Goal: Find specific page/section: Find specific page/section

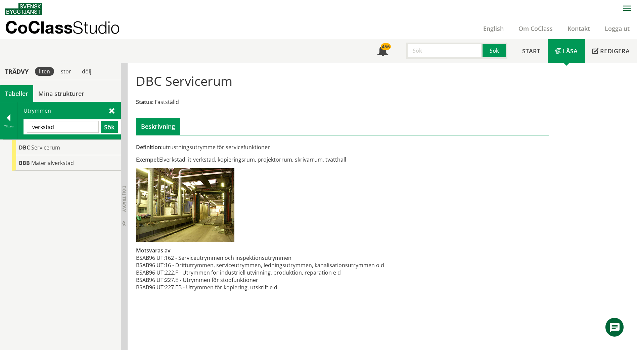
click at [70, 124] on input "verkstad" at bounding box center [63, 127] width 72 height 12
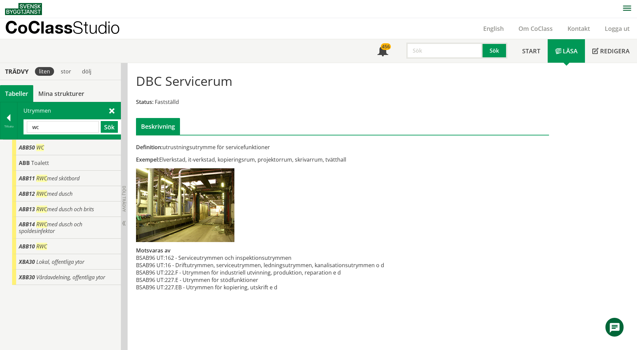
click at [69, 126] on input "wc" at bounding box center [63, 127] width 72 height 12
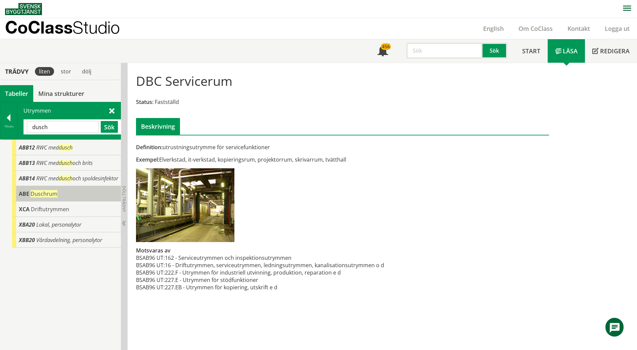
click at [65, 200] on div "[PERSON_NAME]" at bounding box center [66, 193] width 109 height 15
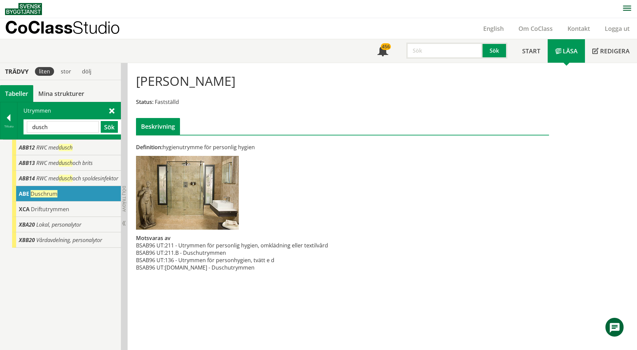
click at [74, 127] on input "dusch" at bounding box center [63, 127] width 72 height 12
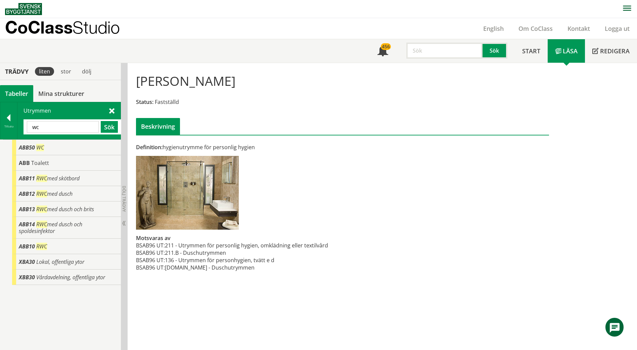
click at [64, 123] on input "wc" at bounding box center [63, 127] width 72 height 12
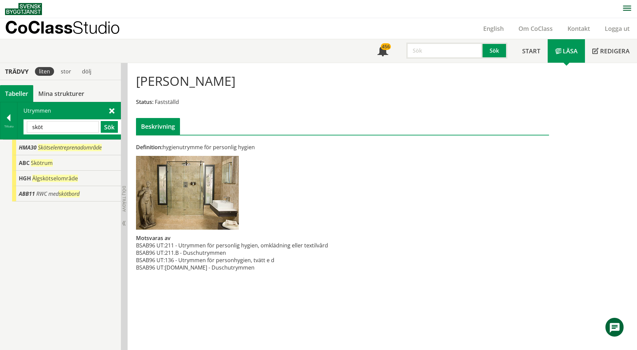
click at [58, 128] on input "sköt" at bounding box center [63, 127] width 72 height 12
click at [57, 128] on input "sköt" at bounding box center [63, 127] width 72 height 12
click at [56, 128] on input "sköt" at bounding box center [63, 127] width 72 height 12
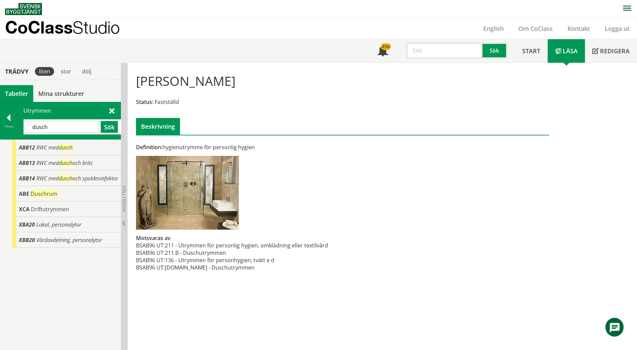
click at [74, 129] on input "dusch" at bounding box center [63, 127] width 72 height 12
type input "omkl"
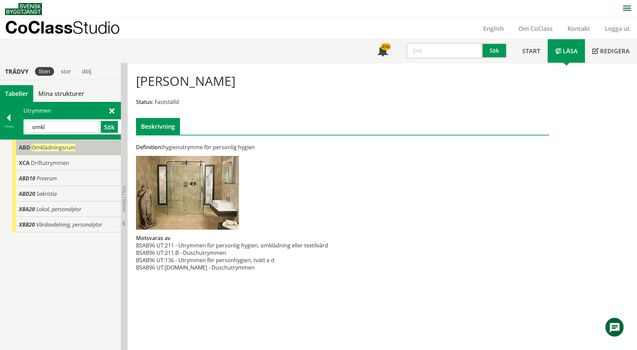
click at [59, 149] on span "Omklädningsrum" at bounding box center [54, 147] width 44 height 7
click at [40, 146] on span "Omklädningsrum" at bounding box center [54, 147] width 44 height 7
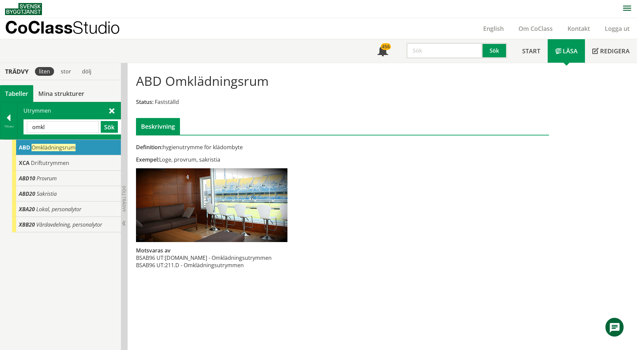
click at [65, 137] on div "Utrymmen omkl Sök" at bounding box center [68, 120] width 103 height 37
click at [65, 136] on div "Utrymmen omkl Sök" at bounding box center [68, 120] width 103 height 37
click at [63, 129] on input "omkl" at bounding box center [63, 127] width 72 height 12
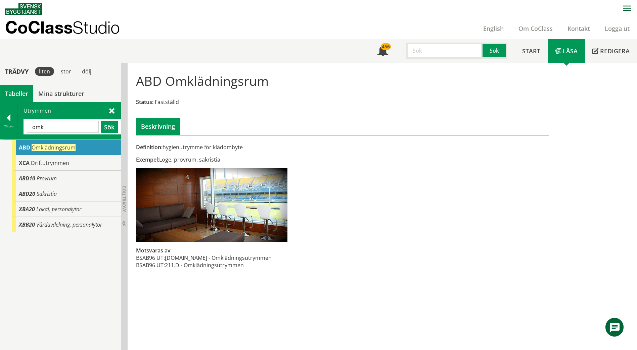
drag, startPoint x: 138, startPoint y: 83, endPoint x: 184, endPoint y: 80, distance: 45.7
click at [175, 81] on h1 "ABD Omklädningsrum" at bounding box center [202, 80] width 133 height 15
click at [211, 79] on h1 "ABD Omklädningsrum" at bounding box center [202, 80] width 133 height 15
drag, startPoint x: 263, startPoint y: 77, endPoint x: 165, endPoint y: 88, distance: 98.6
click at [167, 84] on h1 "ABD Omklädningsrum" at bounding box center [202, 80] width 133 height 15
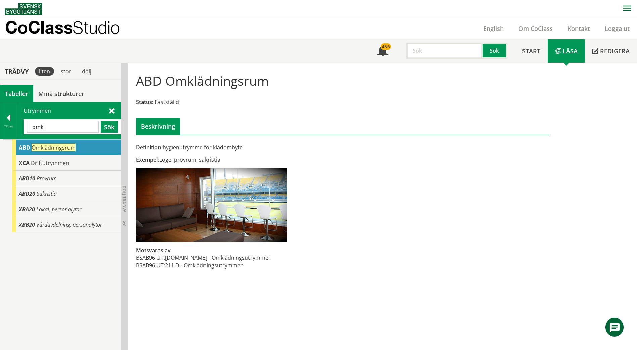
click at [9, 118] on div at bounding box center [8, 118] width 17 height 9
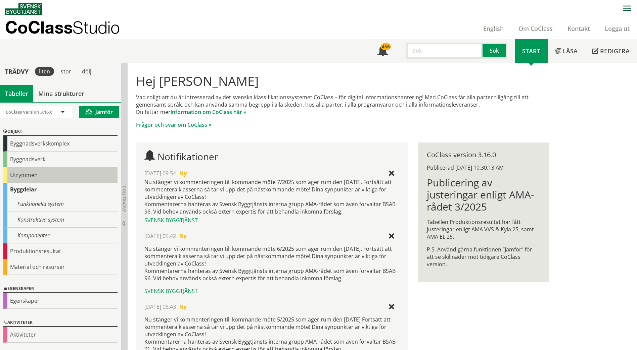
click at [12, 175] on div "Utrymmen" at bounding box center [60, 175] width 114 height 16
click at [38, 173] on div "Utrymmen" at bounding box center [60, 175] width 114 height 16
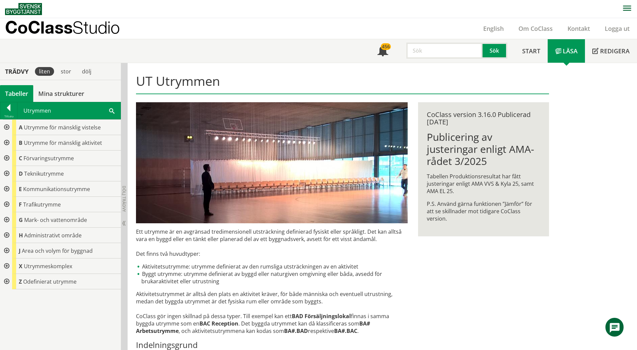
click at [7, 127] on div at bounding box center [6, 127] width 12 height 15
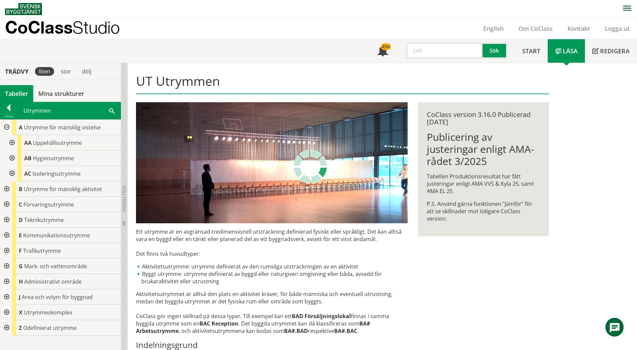
click at [13, 158] on div at bounding box center [11, 158] width 12 height 15
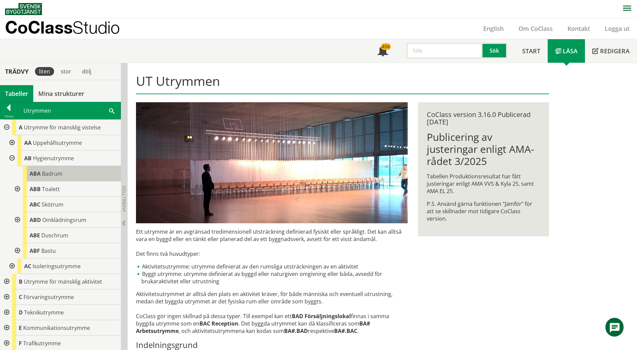
click at [45, 170] on span "Badrum" at bounding box center [52, 173] width 20 height 7
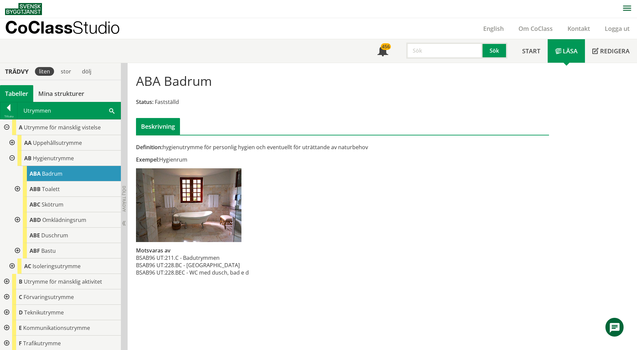
click at [17, 189] on div at bounding box center [17, 189] width 12 height 15
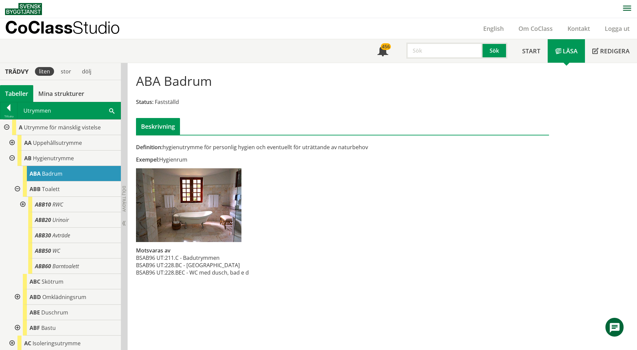
click at [17, 192] on div at bounding box center [17, 189] width 12 height 15
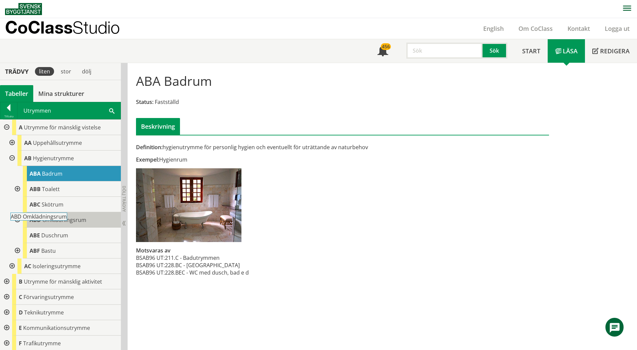
click at [49, 220] on body "AMA AMA Beskrivningsverktyg AMA Funktion BSAB Bygginfo Byggjura Byggkatalogen […" at bounding box center [318, 175] width 637 height 350
click at [72, 221] on span "Omklädningsrum" at bounding box center [64, 219] width 44 height 7
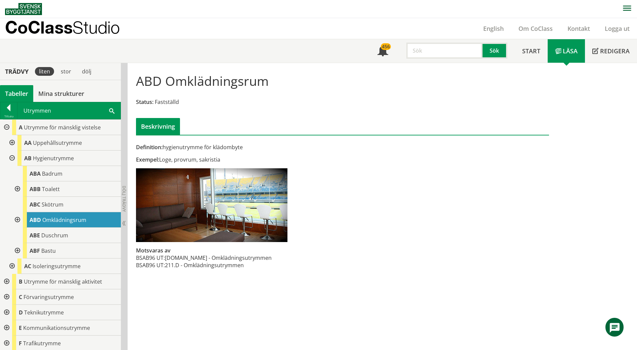
click at [19, 218] on div at bounding box center [17, 219] width 12 height 15
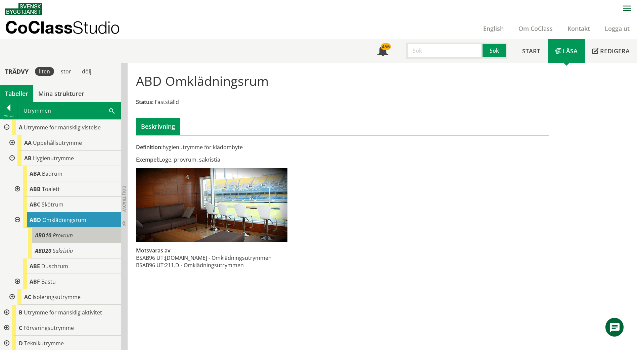
click at [56, 234] on span "Provrum" at bounding box center [63, 235] width 20 height 7
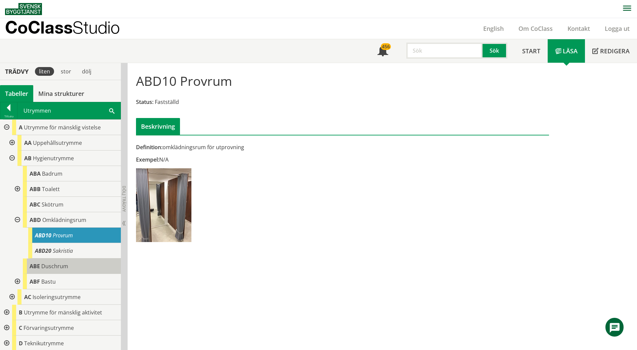
click at [51, 268] on span "Duschrum" at bounding box center [54, 266] width 27 height 7
